Goal: Task Accomplishment & Management: Manage account settings

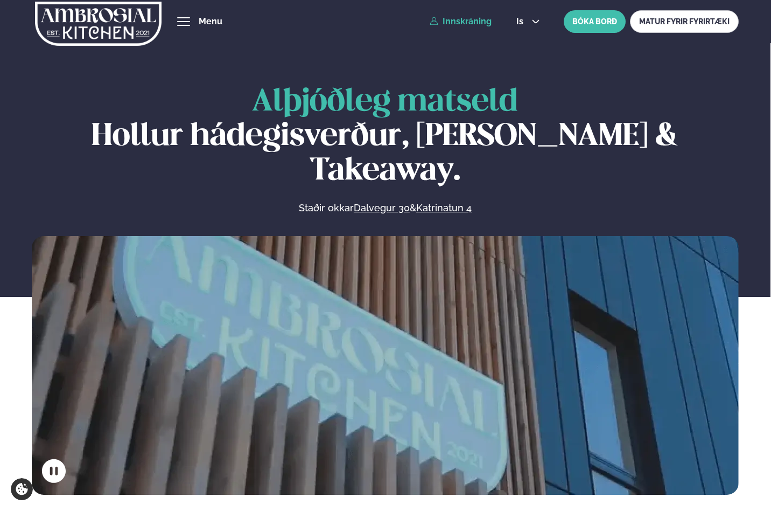
click at [482, 21] on link "Innskráning" at bounding box center [461, 22] width 62 height 10
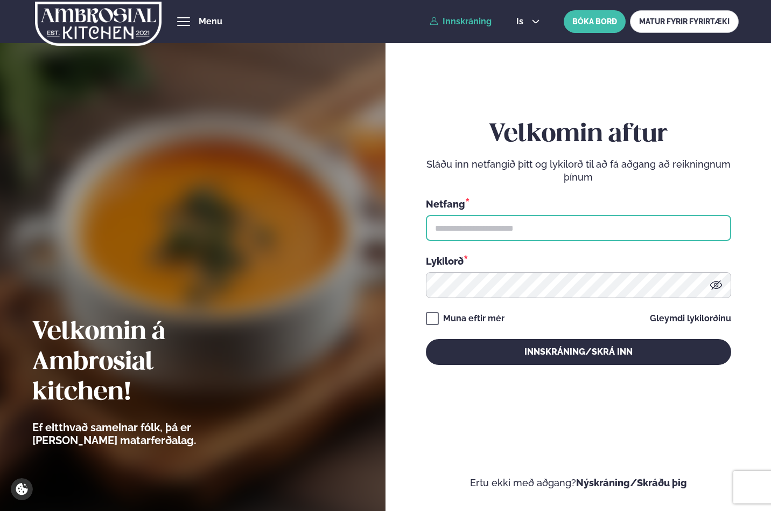
type input "**********"
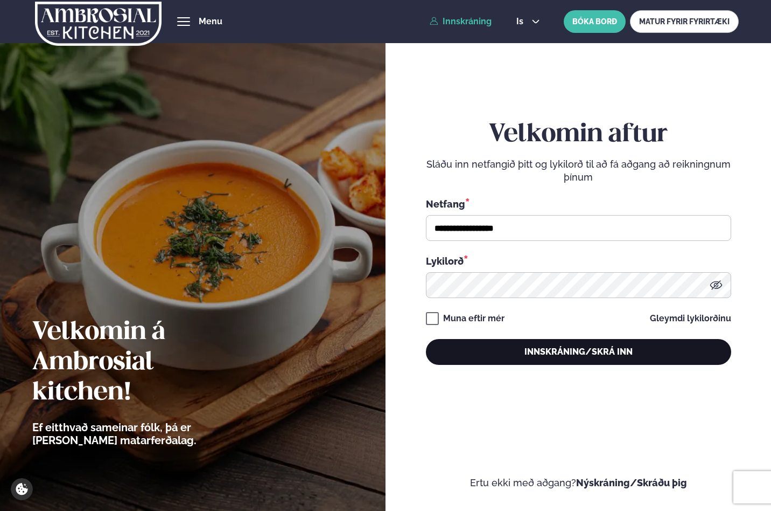
click at [509, 351] on button "Innskráning/Skrá inn" at bounding box center [578, 352] width 305 height 26
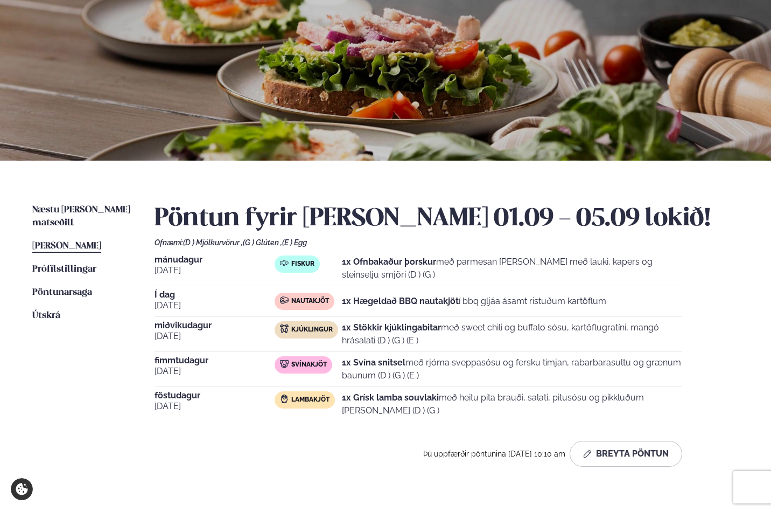
scroll to position [107, 0]
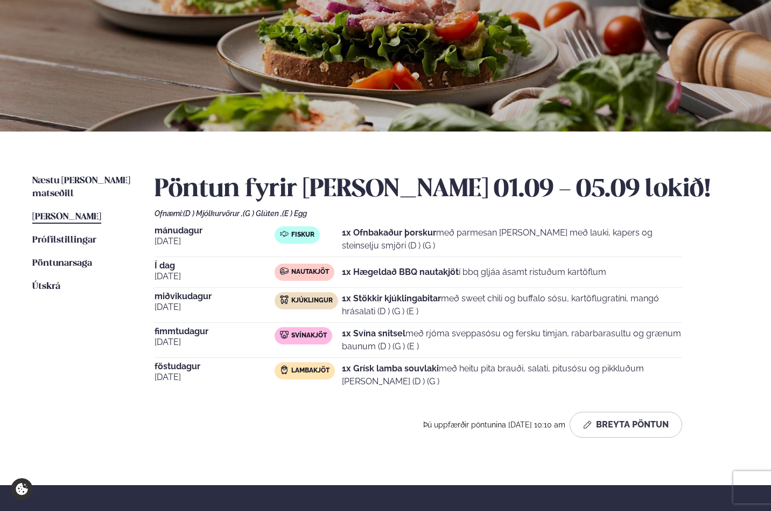
click at [396, 302] on strong "1x Stökkir kjúklingabitar" at bounding box center [391, 298] width 99 height 10
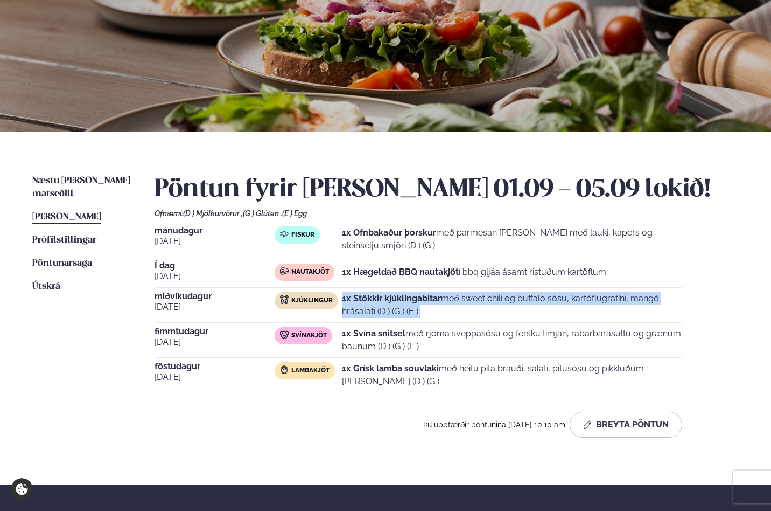
click at [396, 302] on strong "1x Stökkir kjúklingabitar" at bounding box center [391, 298] width 99 height 10
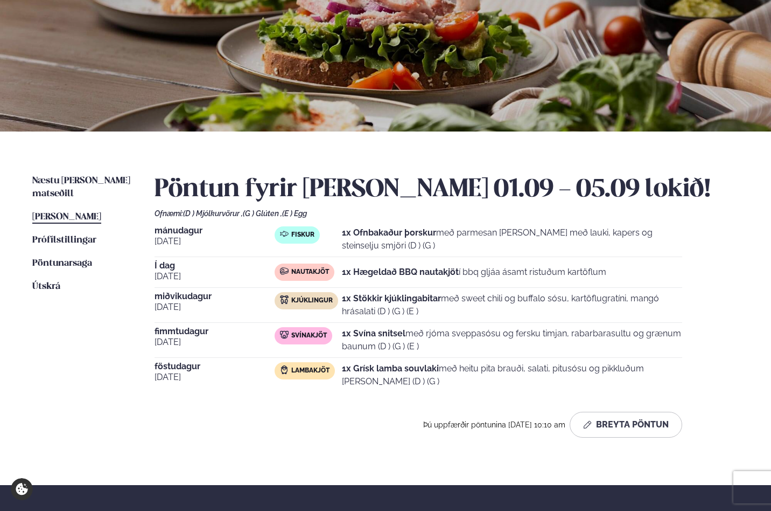
click at [396, 302] on strong "1x Stökkir kjúklingabitar" at bounding box center [391, 298] width 99 height 10
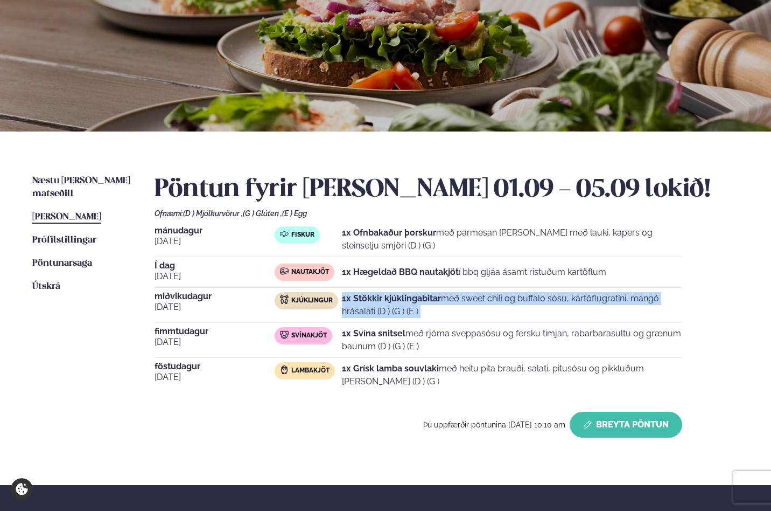
click at [514, 429] on button "Breyta Pöntun" at bounding box center [626, 424] width 113 height 26
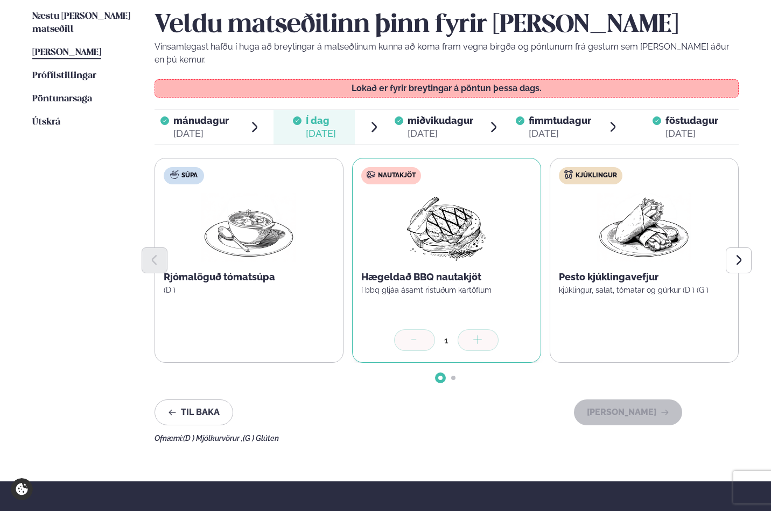
scroll to position [292, 0]
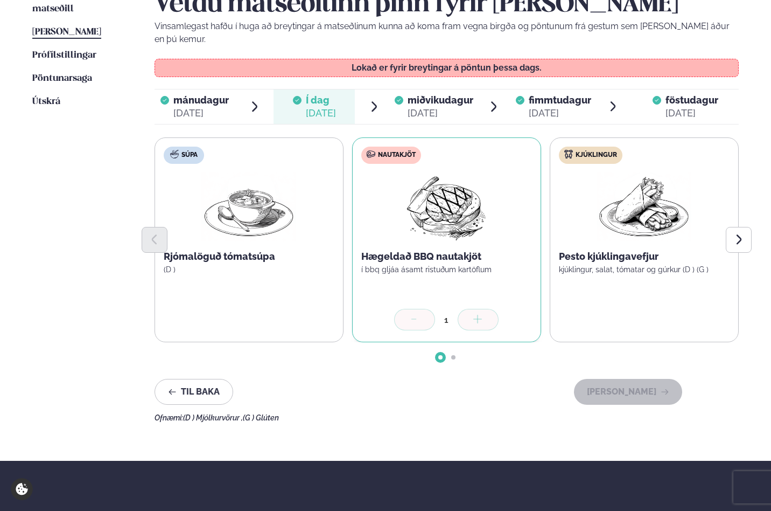
click at [436, 107] on div "[DATE]" at bounding box center [441, 113] width 66 height 13
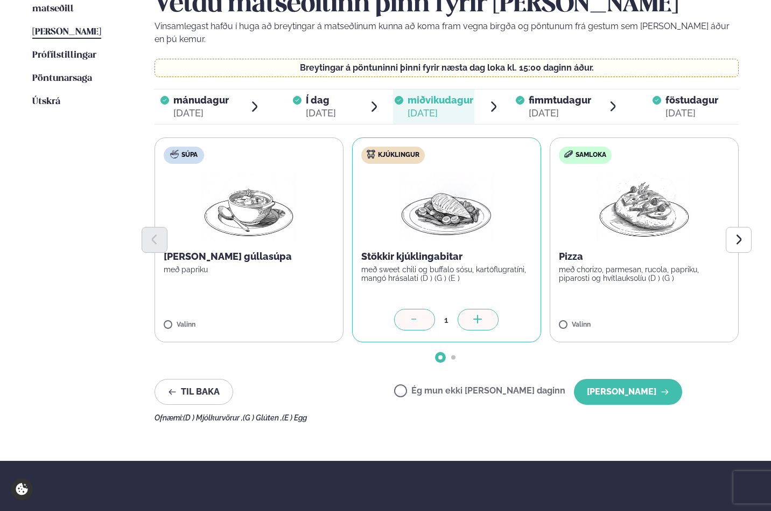
click at [438, 379] on div "Ég mun ekki [PERSON_NAME] daginn [PERSON_NAME]" at bounding box center [538, 392] width 288 height 26
click at [438, 386] on label "Ég mun ekki [PERSON_NAME] daginn" at bounding box center [479, 391] width 171 height 11
click at [514, 379] on button "[PERSON_NAME]" at bounding box center [628, 392] width 108 height 26
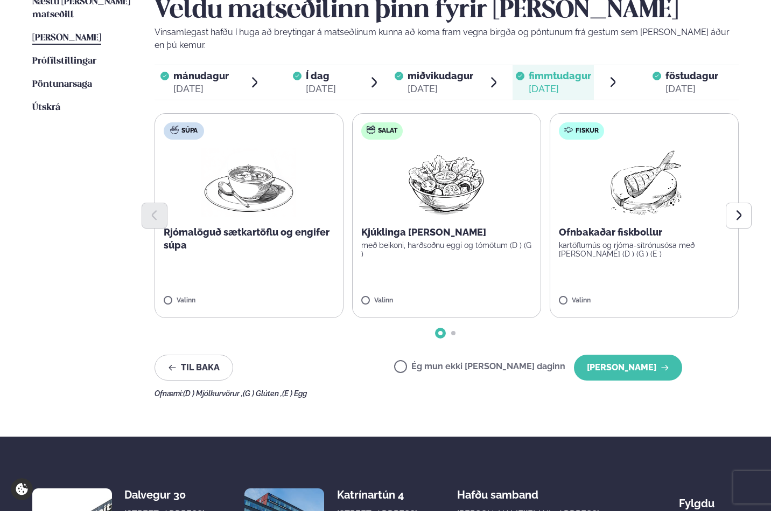
scroll to position [416, 0]
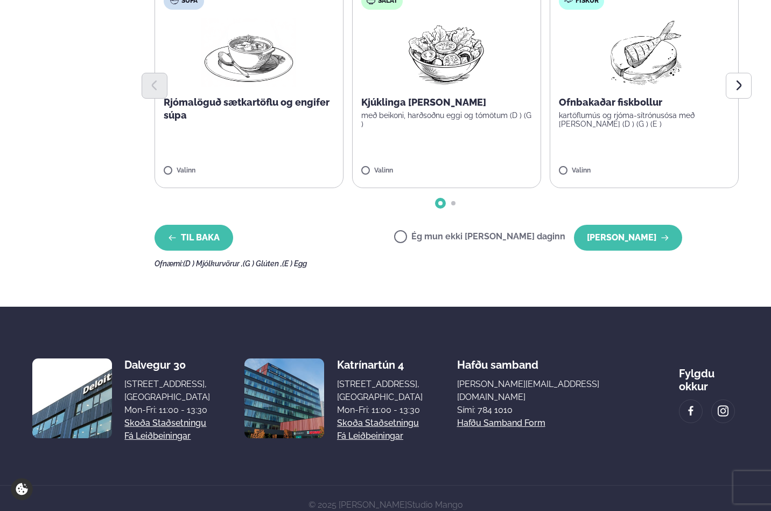
click at [203, 234] on button "Til baka" at bounding box center [194, 238] width 79 height 26
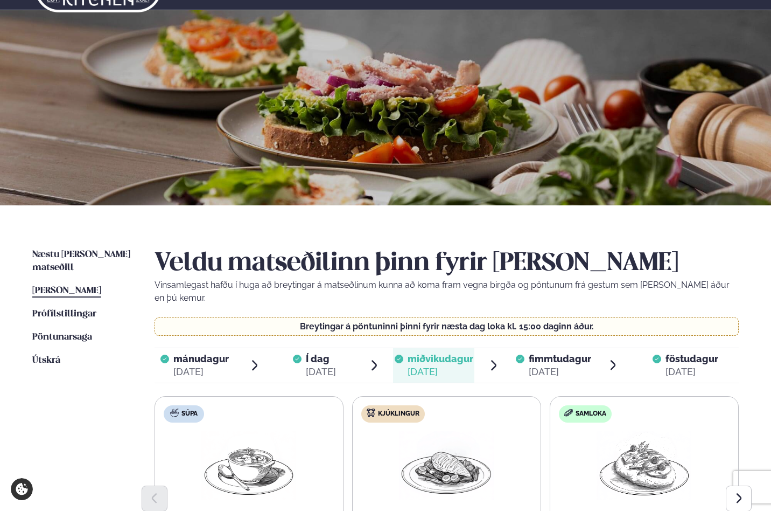
scroll to position [0, 0]
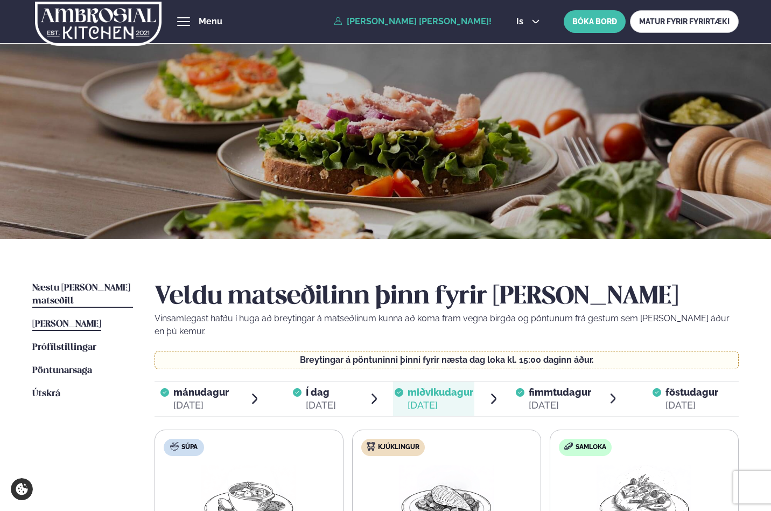
click at [93, 289] on span "Næstu [PERSON_NAME] matseðill" at bounding box center [81, 294] width 98 height 22
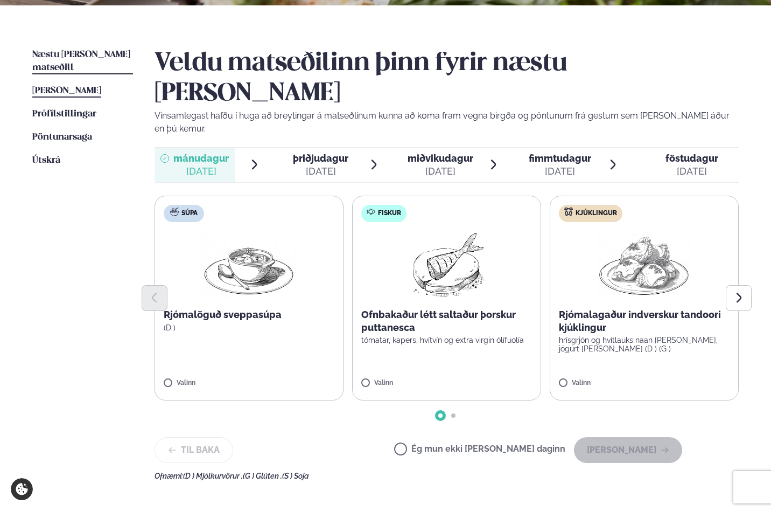
click at [95, 86] on span "[PERSON_NAME]" at bounding box center [66, 90] width 69 height 9
